Goal: Information Seeking & Learning: Find contact information

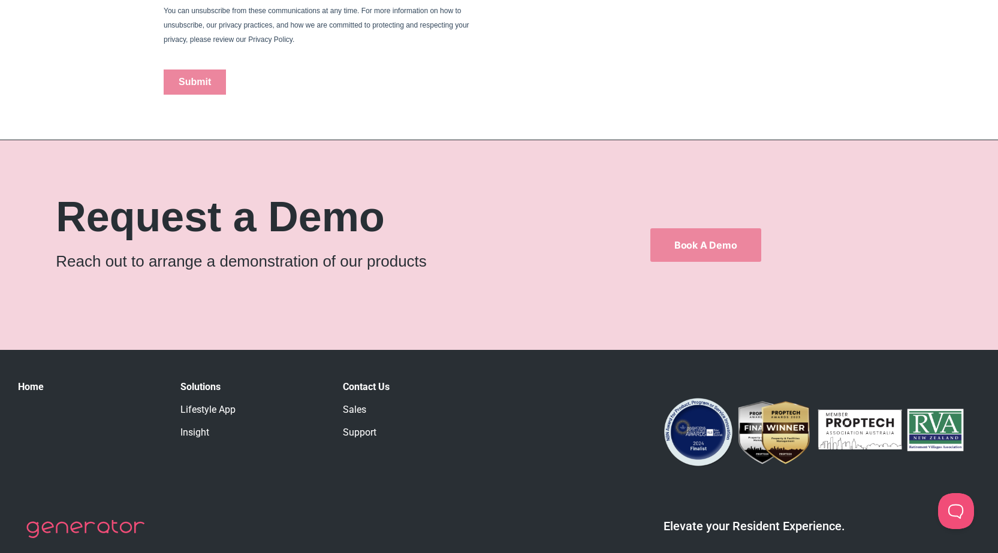
scroll to position [939, 0]
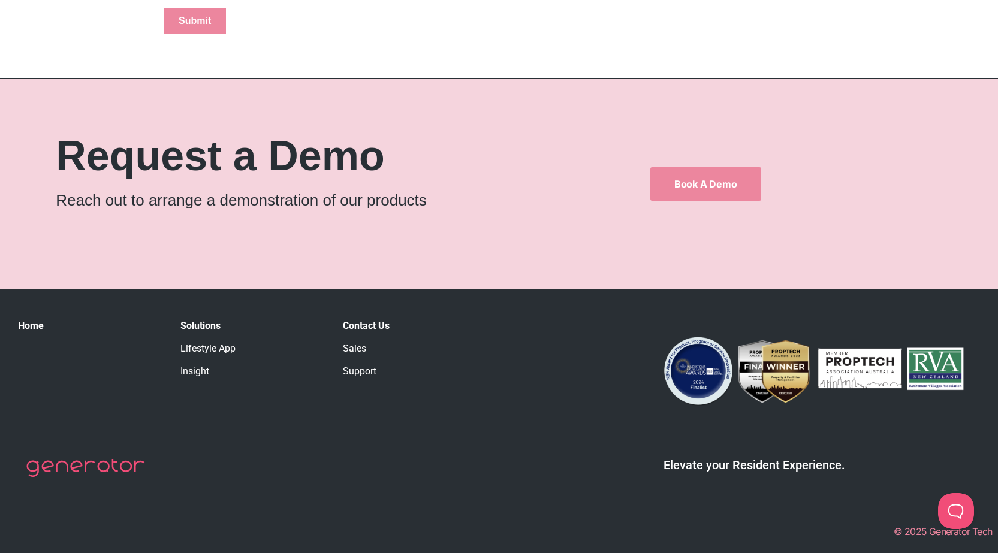
click at [364, 373] on link "Support" at bounding box center [360, 371] width 34 height 11
